Goal: Transaction & Acquisition: Purchase product/service

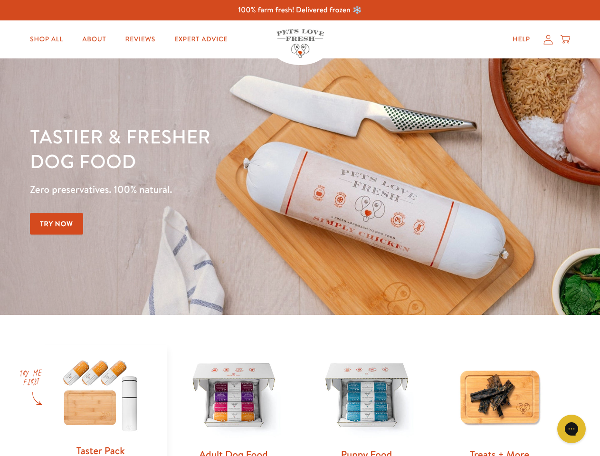
click at [300, 228] on div "Tastier & fresher dog food Zero preservatives. 100% natural. Try Now" at bounding box center [210, 186] width 360 height 125
click at [571, 429] on icon "Gorgias live chat" at bounding box center [570, 428] width 9 height 9
